Goal: Task Accomplishment & Management: Manage account settings

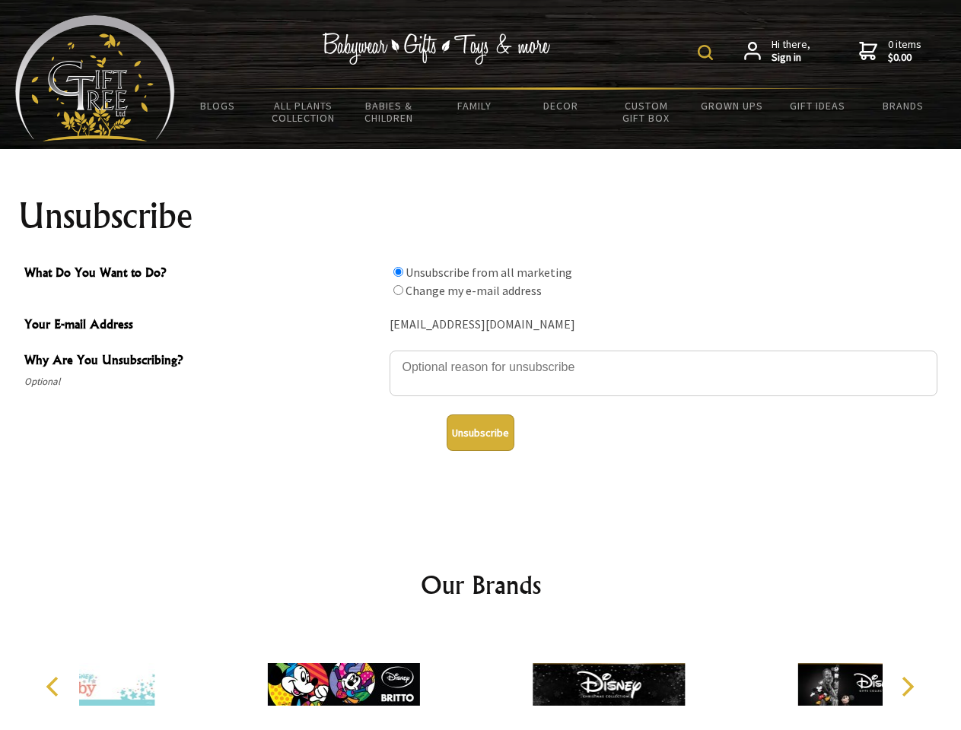
click at [707, 52] on img at bounding box center [704, 52] width 15 height 15
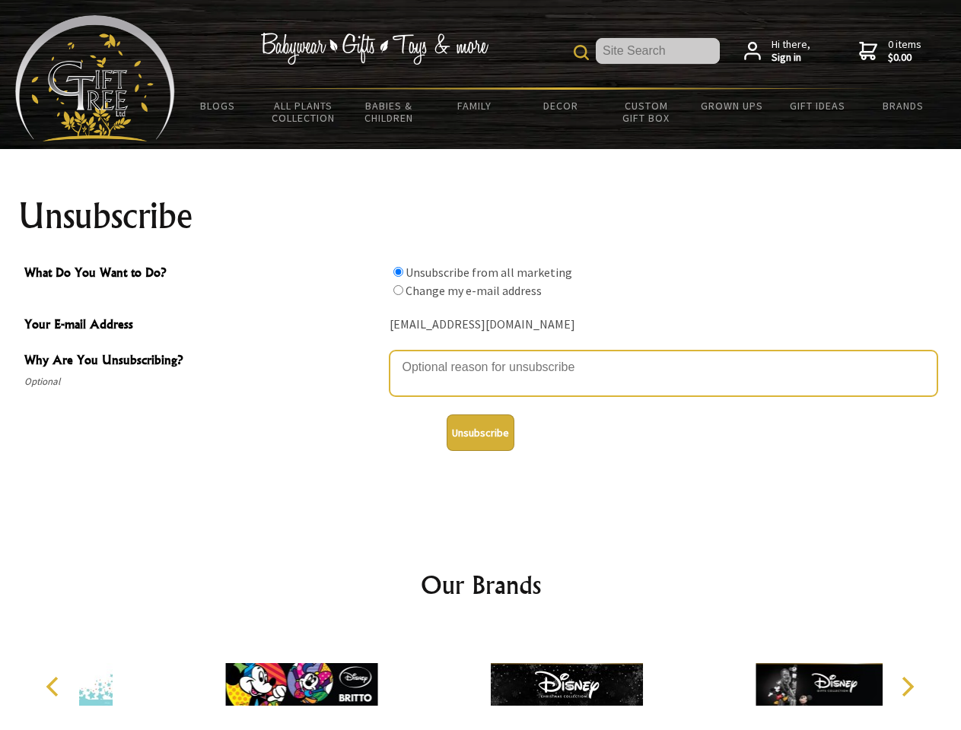
click at [481, 356] on textarea "Why Are You Unsubscribing?" at bounding box center [663, 374] width 548 height 46
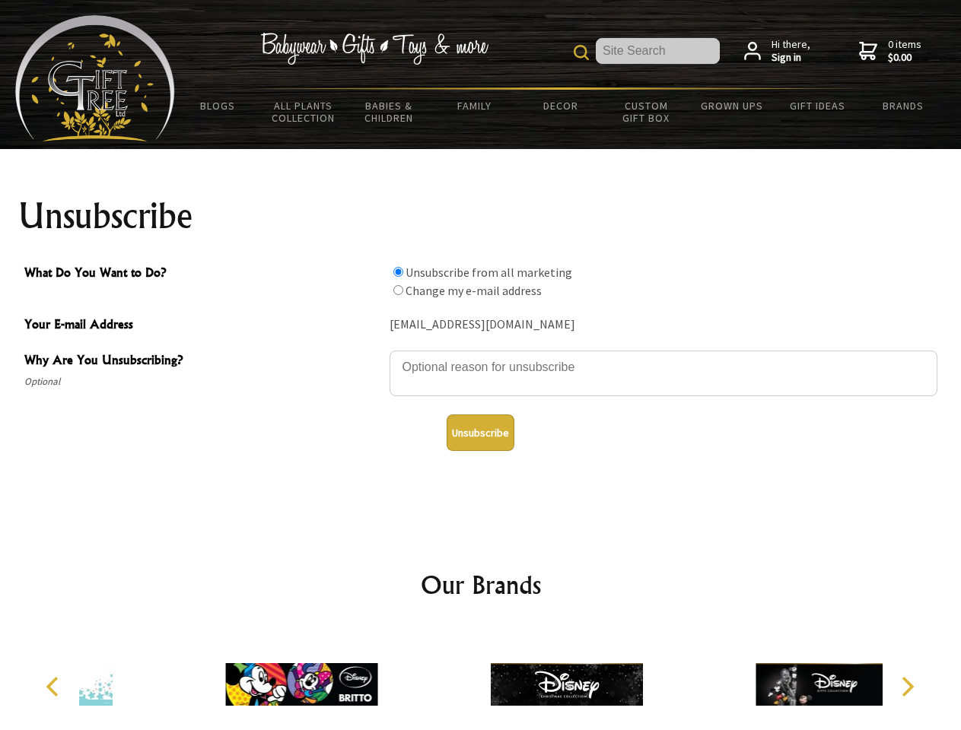
click at [398, 272] on input "What Do You Want to Do?" at bounding box center [398, 272] width 10 height 10
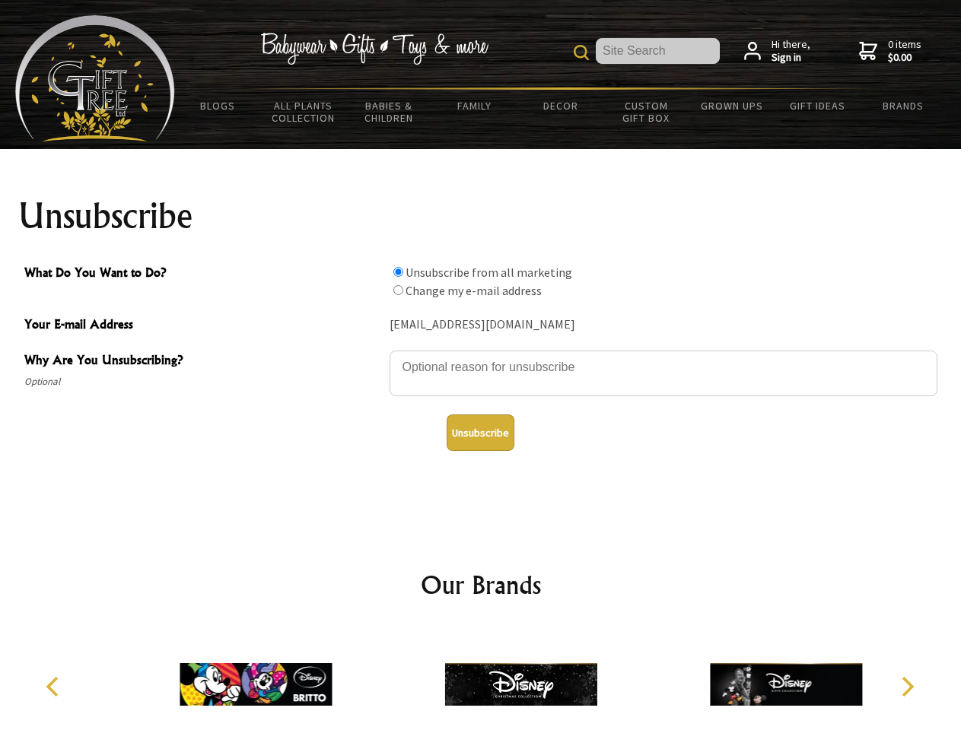
click at [398, 290] on input "What Do You Want to Do?" at bounding box center [398, 290] width 10 height 10
radio input "true"
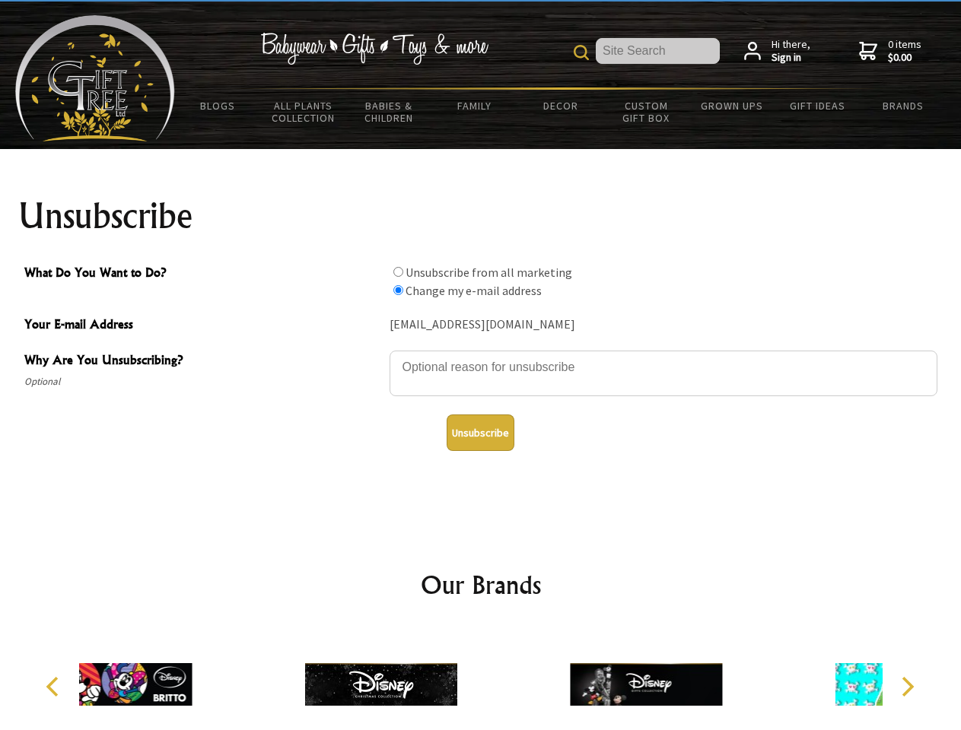
click at [480, 433] on button "Unsubscribe" at bounding box center [480, 432] width 68 height 37
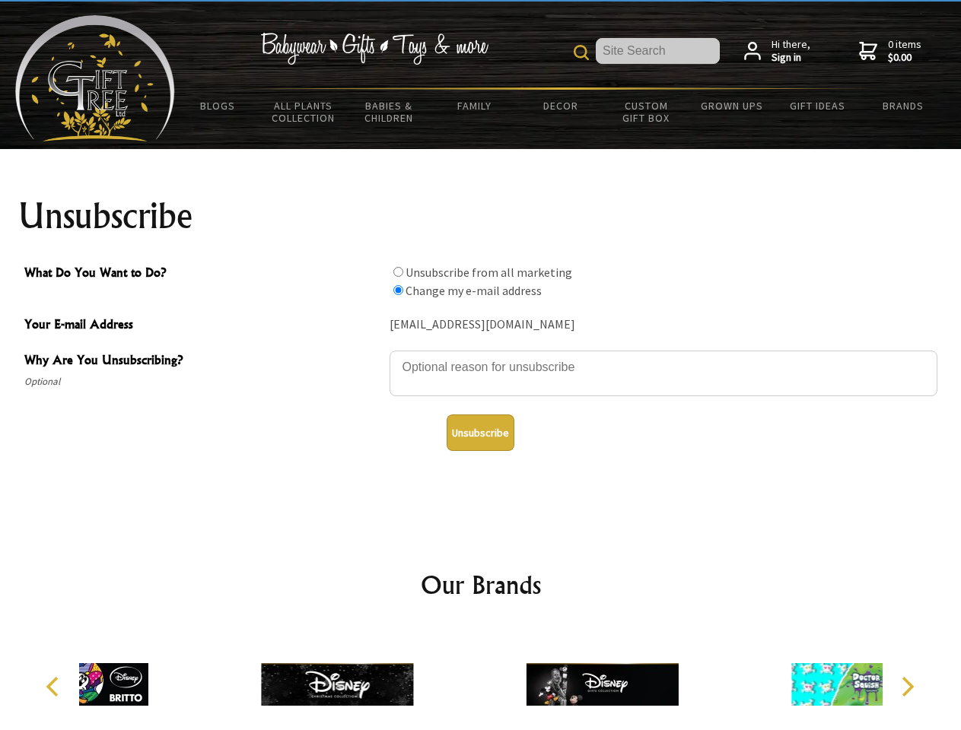
click at [481, 678] on div at bounding box center [601, 686] width 265 height 119
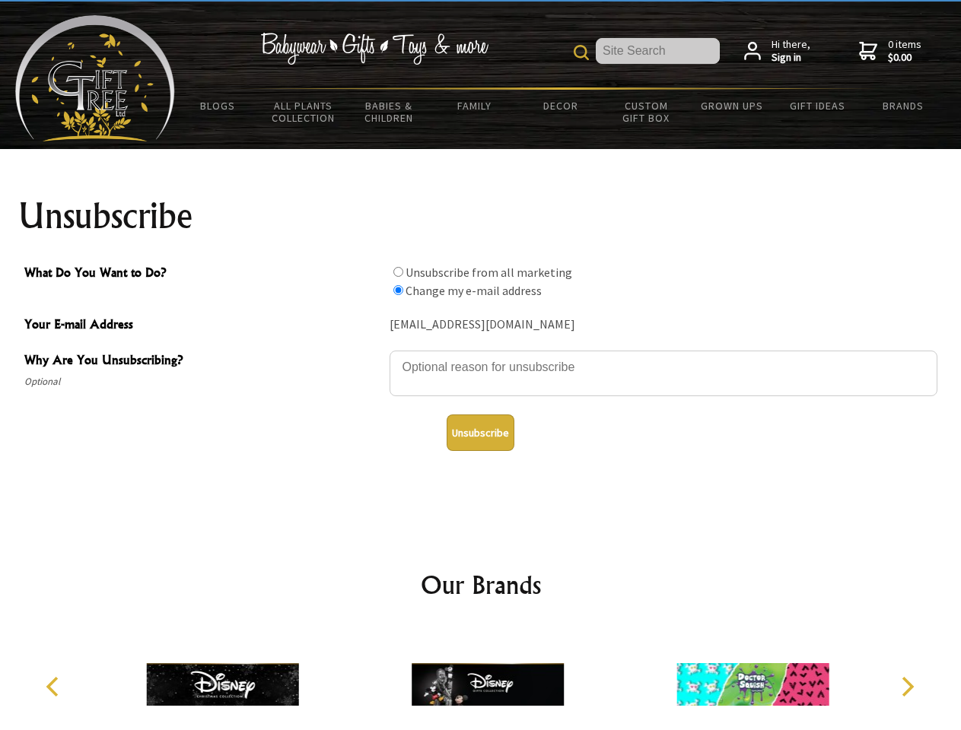
click at [55, 687] on icon "Previous" at bounding box center [54, 687] width 20 height 20
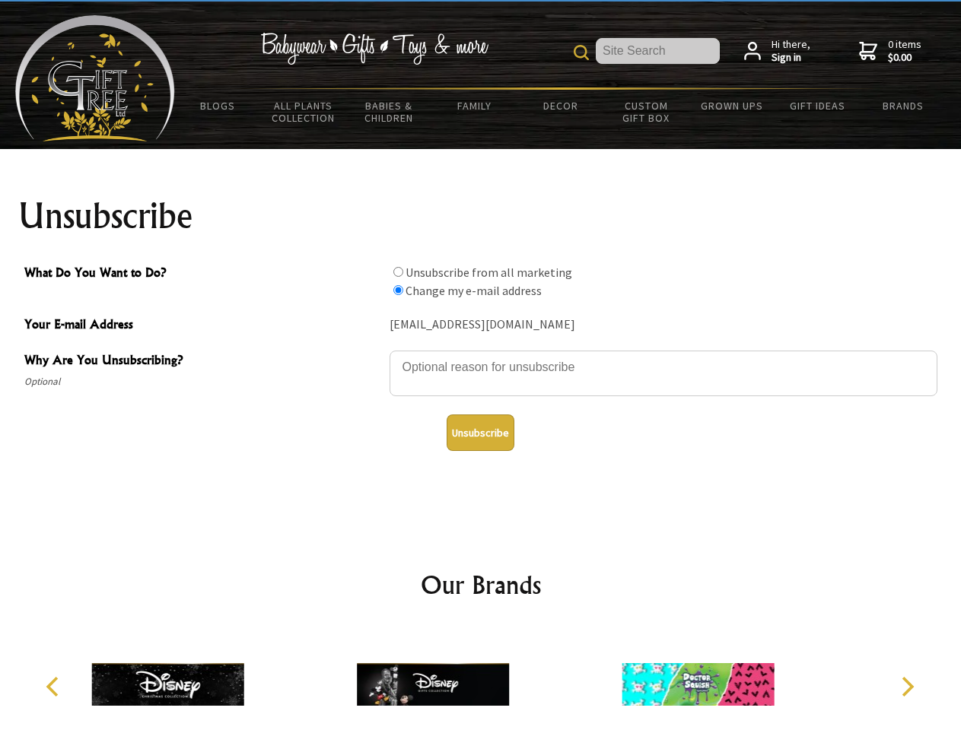
click at [907, 687] on icon "Next" at bounding box center [906, 687] width 20 height 20
